Goal: Task Accomplishment & Management: Manage account settings

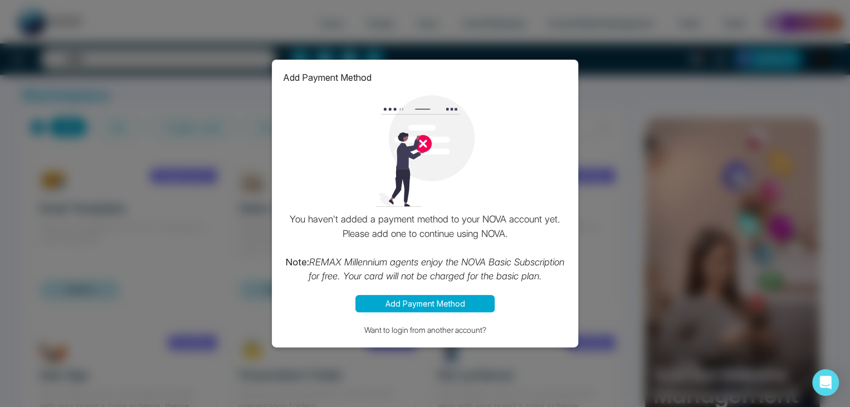
click at [631, 77] on div "Add Payment Method You haven't added a payment method to your NOVA account yet.…" at bounding box center [425, 203] width 850 height 407
click at [422, 13] on div "Add Payment Method You haven't added a payment method to your NOVA account yet.…" at bounding box center [425, 203] width 850 height 407
